Goal: Transaction & Acquisition: Obtain resource

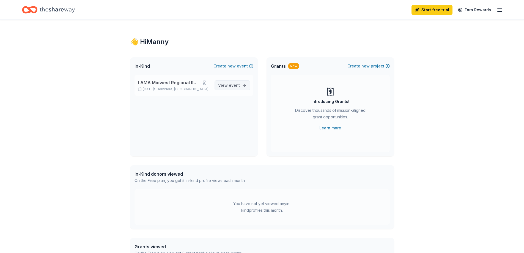
click at [236, 83] on span "event" at bounding box center [234, 85] width 11 height 5
click at [206, 81] on button at bounding box center [204, 82] width 11 height 4
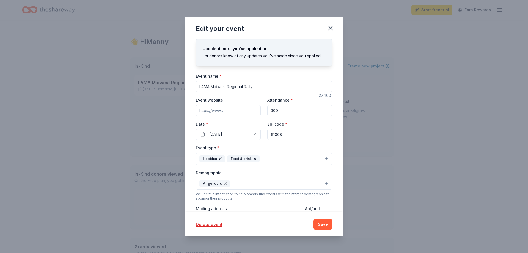
drag, startPoint x: 288, startPoint y: 135, endPoint x: 138, endPoint y: 115, distance: 151.2
click at [138, 115] on div "Edit your event Update donors you've applied to Let donors know of any updates …" at bounding box center [264, 126] width 528 height 253
type input "47960"
click at [325, 224] on button "Save" at bounding box center [322, 224] width 19 height 11
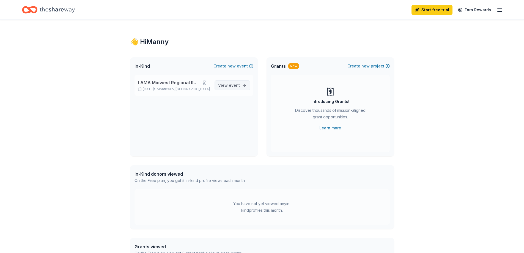
click at [225, 84] on span "View event" at bounding box center [229, 85] width 22 height 7
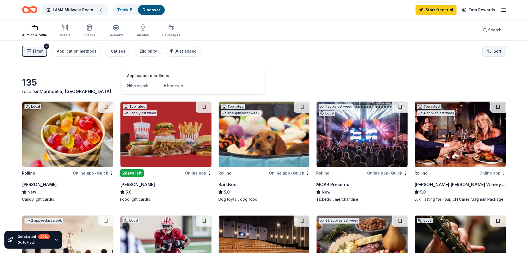
click at [490, 49] on html "LAMA Midwest Regional Rally Track · 5 Discover Start free trial Earn Rewards Au…" at bounding box center [264, 126] width 528 height 253
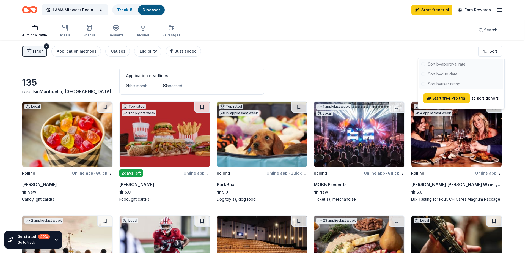
click at [452, 64] on div at bounding box center [461, 74] width 84 height 30
click at [324, 59] on html "LAMA Midwest Regional Rally Track · 5 Discover Start free trial Earn Rewards Au…" at bounding box center [264, 126] width 528 height 253
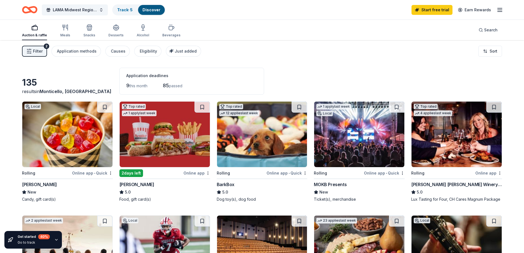
click at [171, 86] on span "passed" at bounding box center [175, 85] width 13 height 5
click at [169, 85] on span "85" at bounding box center [166, 85] width 6 height 6
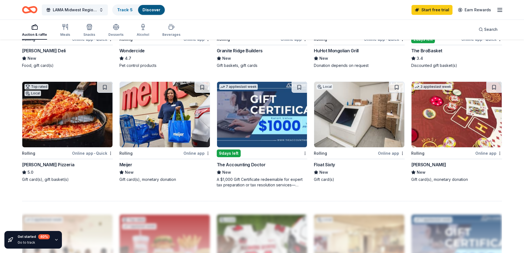
scroll to position [343, 0]
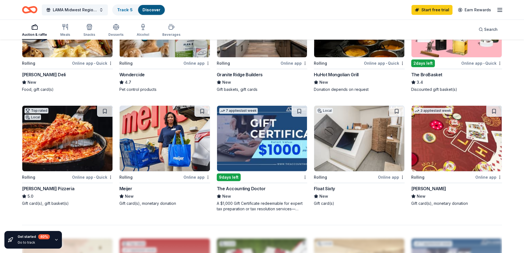
click at [451, 173] on div "3 applies last week Rolling Online app Boyd Gaming New Gift card(s), monetary d…" at bounding box center [456, 155] width 91 height 101
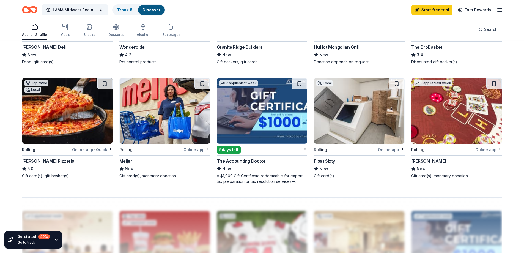
click at [151, 153] on div "Rolling Online app Meijer New Gift card(s), monetary donation" at bounding box center [164, 128] width 91 height 101
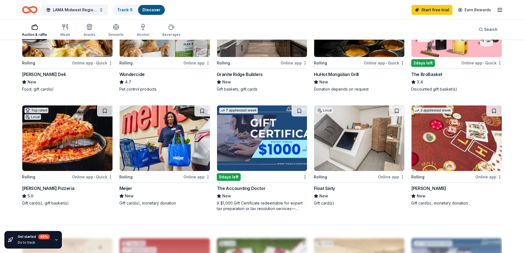
scroll to position [343, 0]
click at [58, 178] on div "Rolling" at bounding box center [46, 177] width 49 height 7
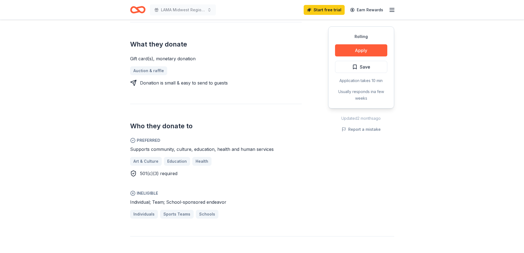
scroll to position [247, 0]
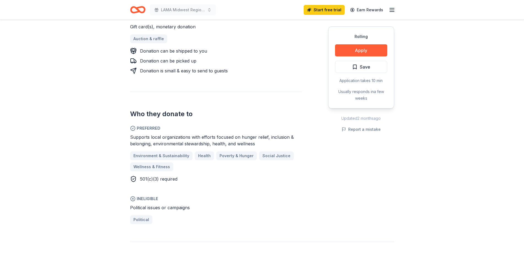
scroll to position [220, 0]
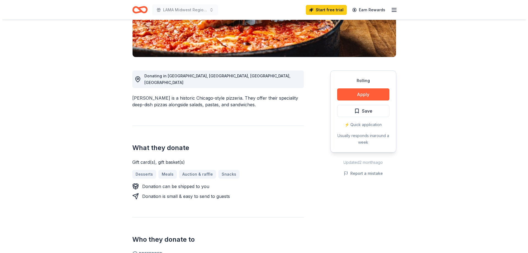
scroll to position [82, 0]
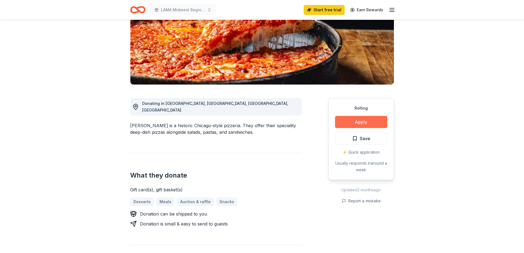
click at [367, 122] on button "Apply" at bounding box center [361, 122] width 52 height 12
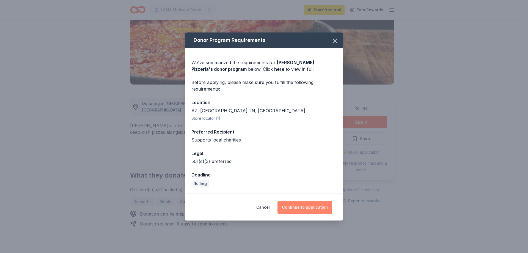
click at [296, 205] on button "Continue to application" at bounding box center [304, 206] width 55 height 13
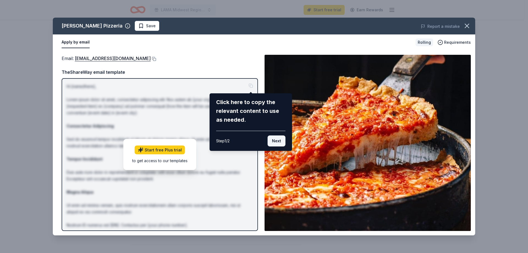
click at [279, 144] on button "Next" at bounding box center [277, 140] width 18 height 11
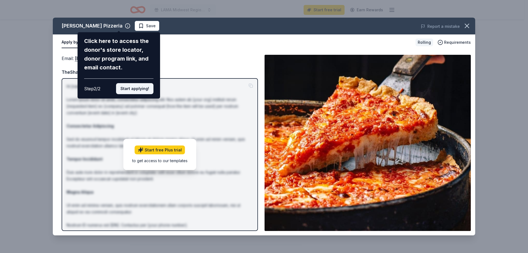
click at [142, 88] on button "Start applying!" at bounding box center [134, 88] width 37 height 11
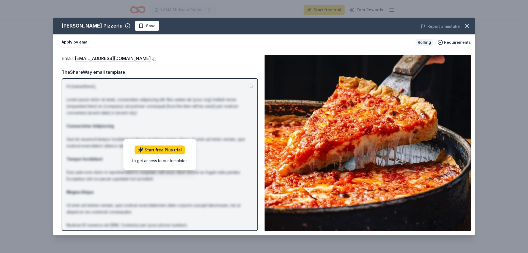
click at [190, 151] on div "Start free Plus trial to get access to our templates" at bounding box center [159, 154] width 73 height 31
click at [171, 164] on div "Start free Plus trial to get access to our templates" at bounding box center [159, 154] width 73 height 31
click at [169, 148] on link "Start free Plus trial" at bounding box center [160, 149] width 50 height 9
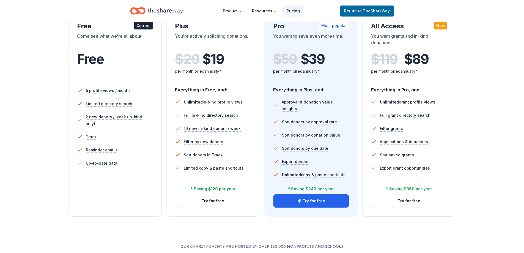
scroll to position [27, 0]
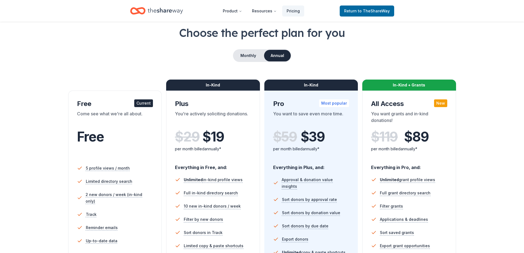
click at [145, 102] on div "Current" at bounding box center [143, 103] width 19 height 8
click at [138, 109] on div "Free Current Come see what we're all about. Free" at bounding box center [115, 129] width 76 height 60
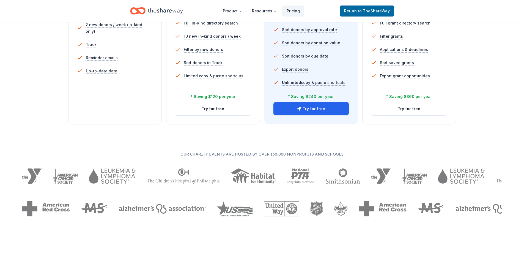
scroll to position [192, 0]
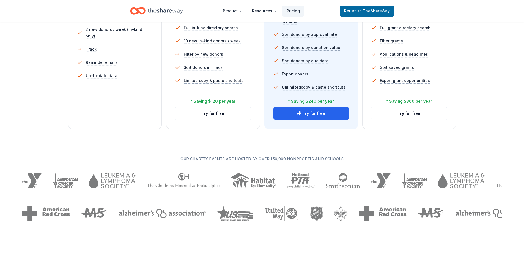
click at [134, 117] on div "Free Current Come see what we're all about. Free 5 profile views / month Limite…" at bounding box center [115, 26] width 94 height 203
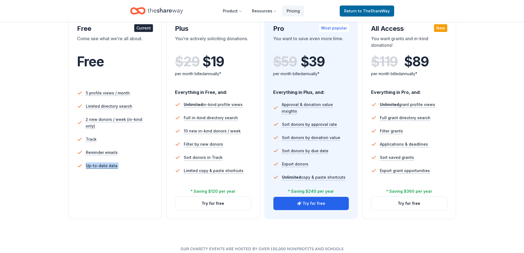
scroll to position [137, 0]
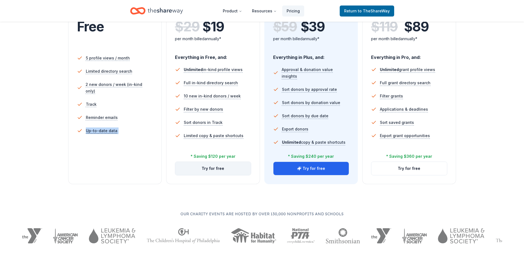
click at [230, 168] on button "Try for free" at bounding box center [213, 168] width 76 height 13
